Goal: Task Accomplishment & Management: Manage account settings

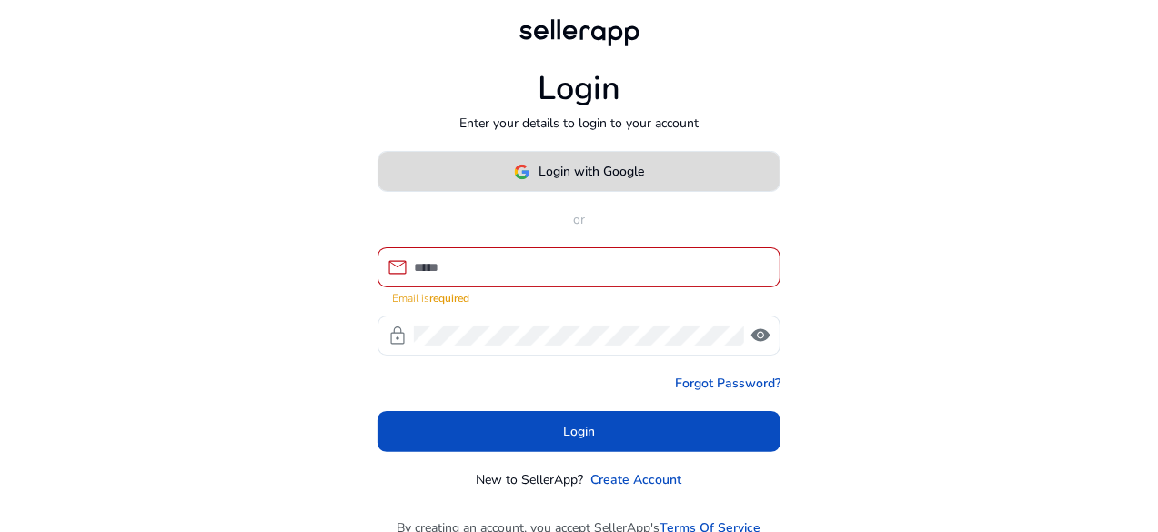
click at [589, 174] on span "Login with Google" at bounding box center [591, 171] width 105 height 19
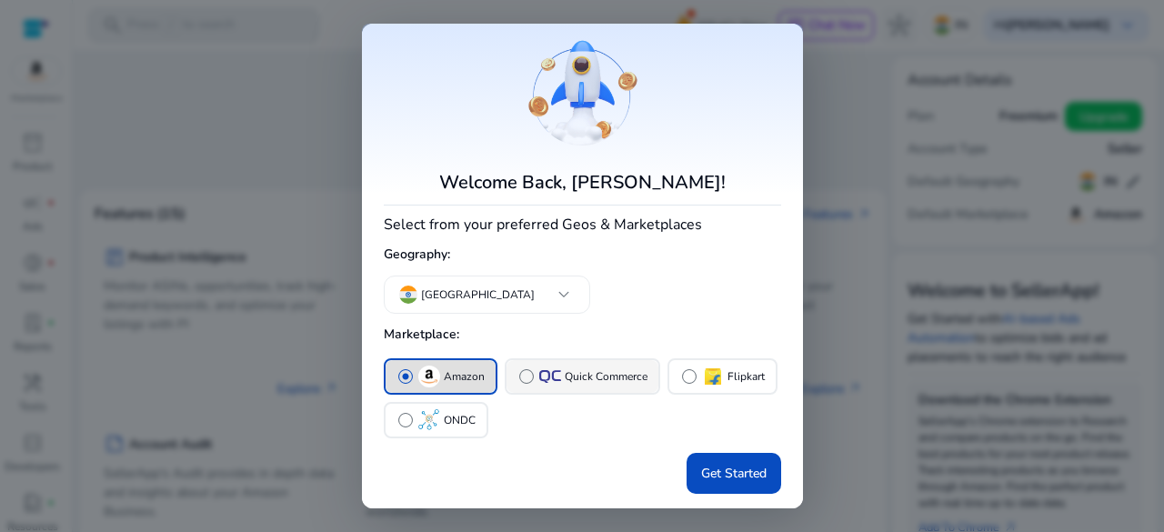
click at [568, 370] on p "Quick Commerce" at bounding box center [606, 376] width 83 height 19
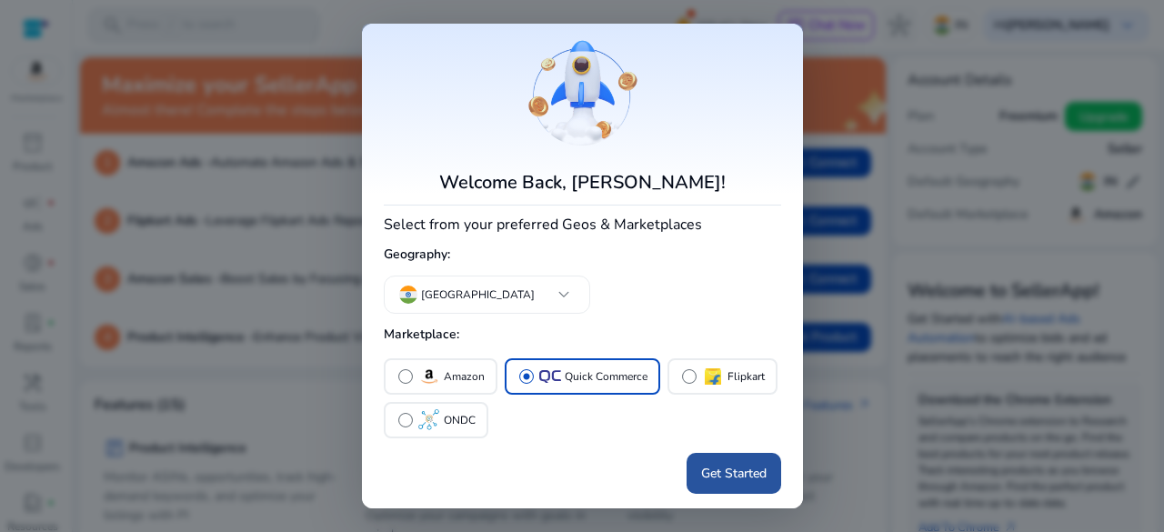
click at [719, 462] on span at bounding box center [734, 474] width 95 height 44
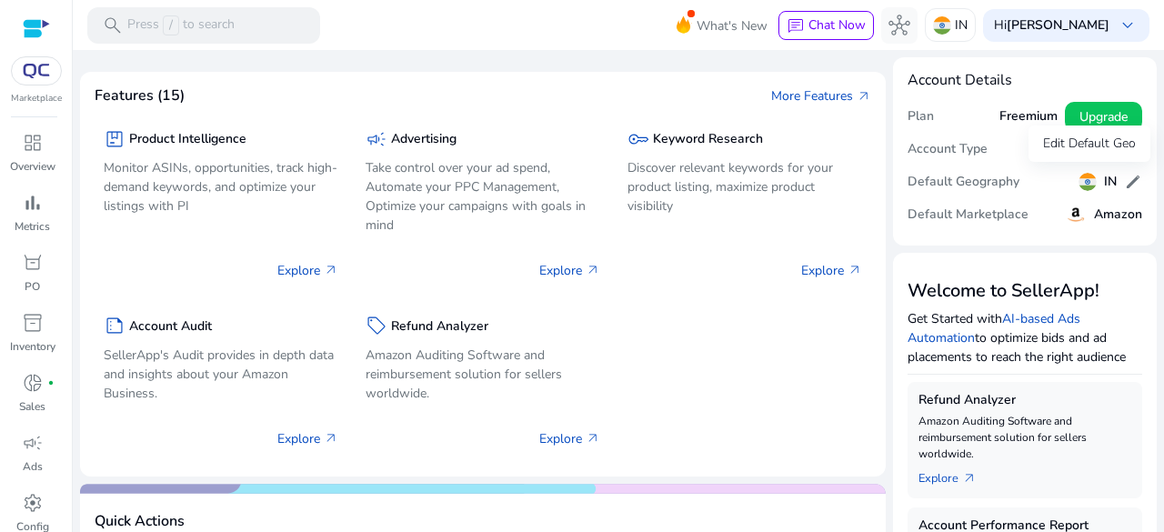
click at [1124, 177] on span "edit" at bounding box center [1133, 182] width 18 height 18
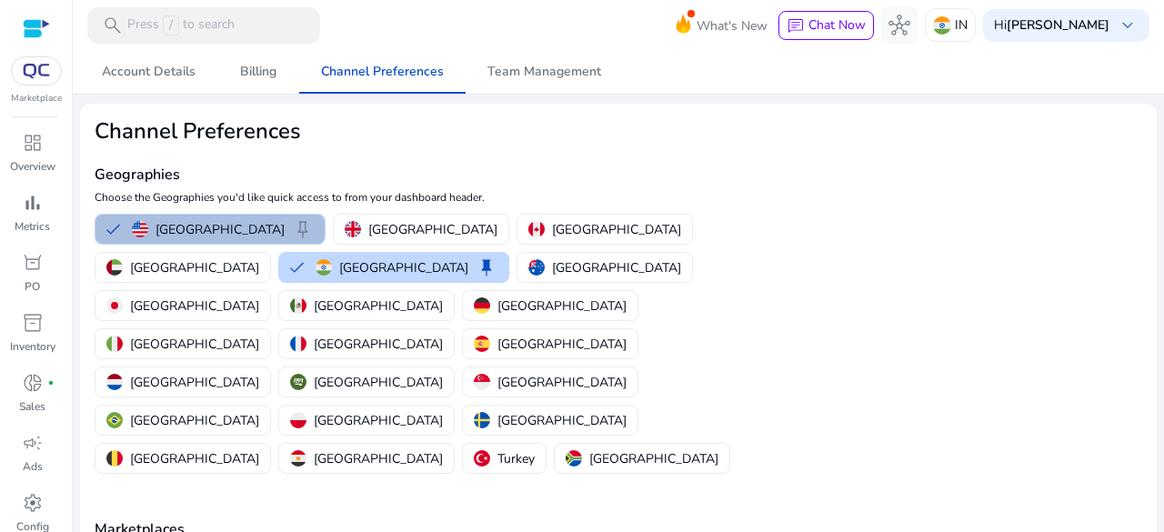
click at [231, 211] on div "United States keep United Kingdom Canada United Arab Emirates India keep Austra…" at bounding box center [440, 343] width 706 height 267
click at [226, 223] on p "United States" at bounding box center [220, 229] width 129 height 19
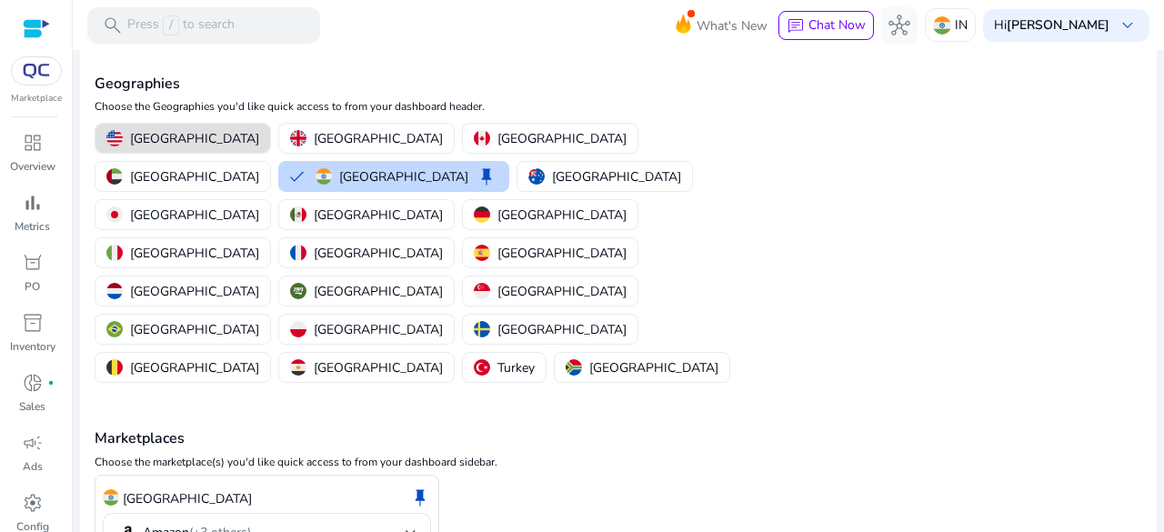
scroll to position [104, 0]
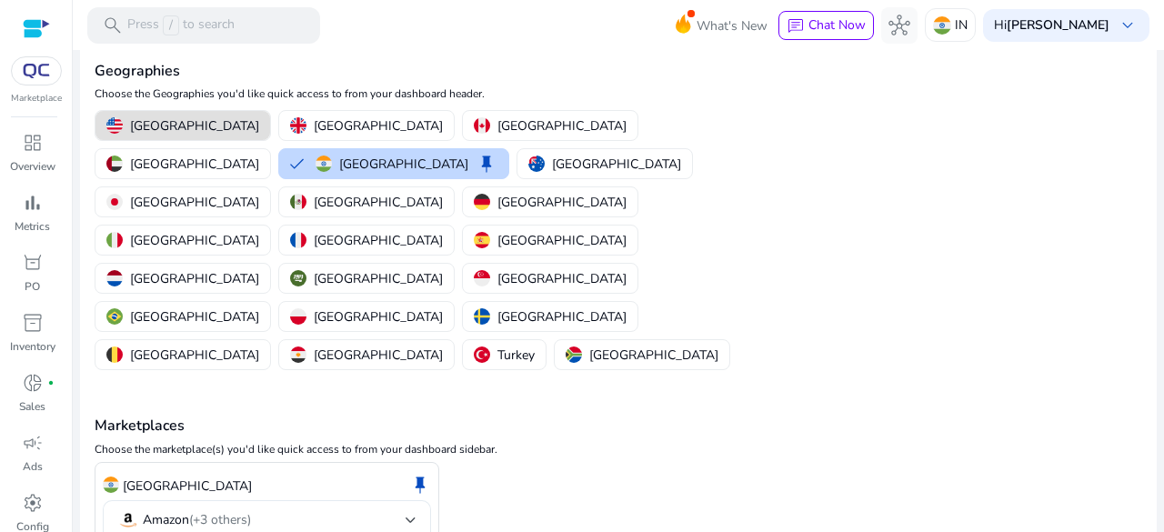
click at [409, 517] on div at bounding box center [411, 520] width 11 height 7
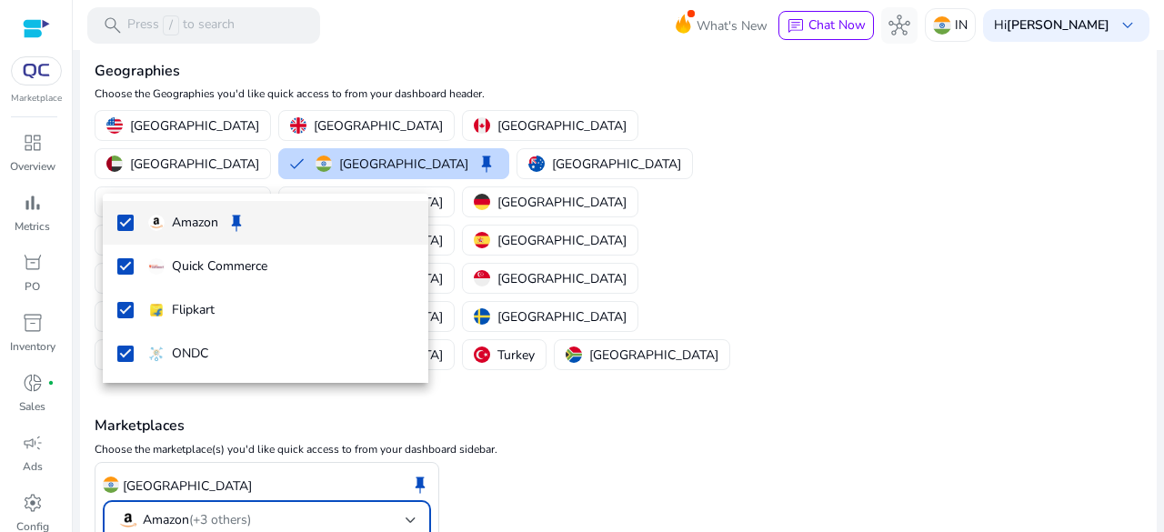
scroll to position [0, 0]
click at [478, 313] on div at bounding box center [582, 266] width 1164 height 532
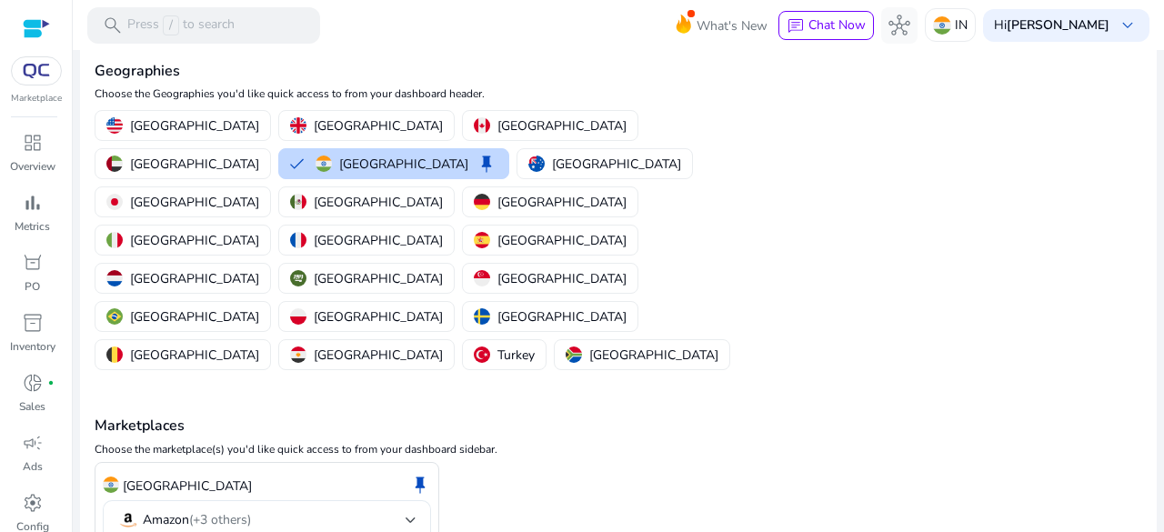
click at [418, 500] on div "Amazon (+3 others)" at bounding box center [267, 523] width 328 height 46
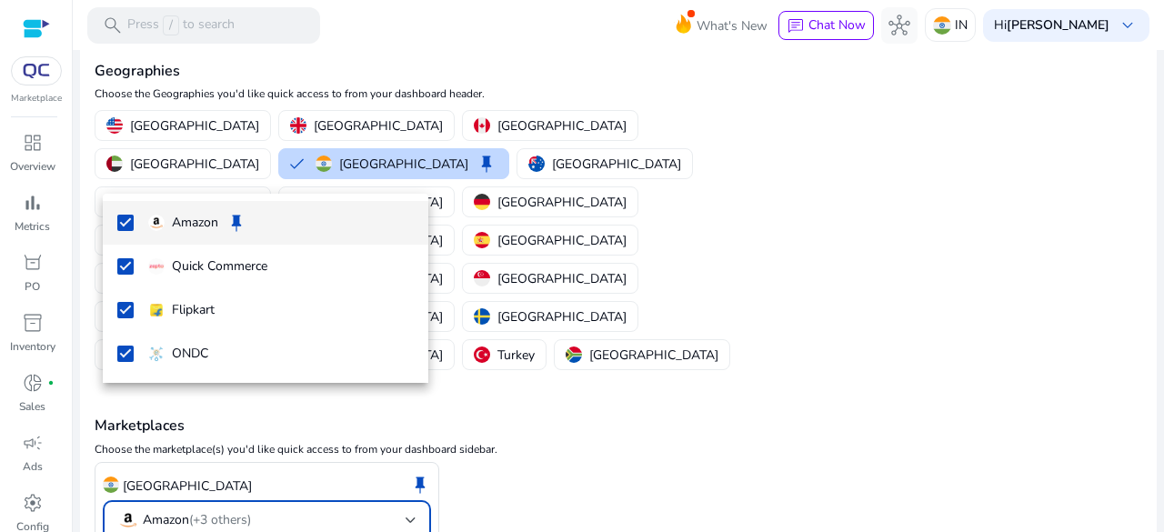
click at [706, 339] on div at bounding box center [582, 266] width 1164 height 532
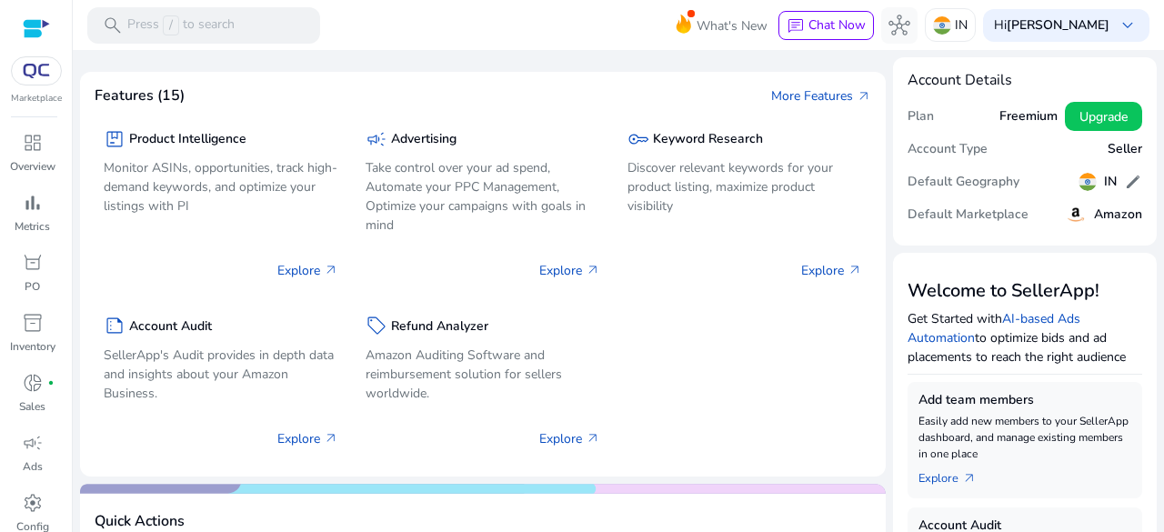
click at [35, 74] on img at bounding box center [36, 71] width 33 height 15
click at [44, 59] on div at bounding box center [36, 70] width 51 height 29
